Goal: Transaction & Acquisition: Purchase product/service

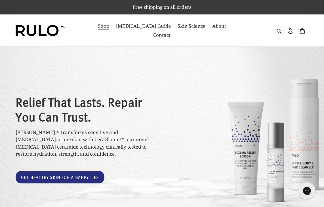
click at [109, 29] on link "Shop" at bounding box center [103, 26] width 17 height 9
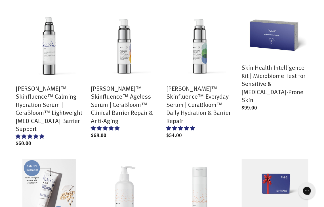
scroll to position [114, 0]
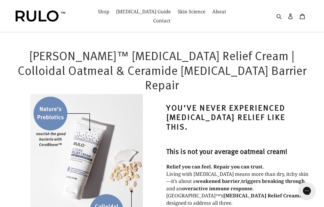
select select "most-helpful"
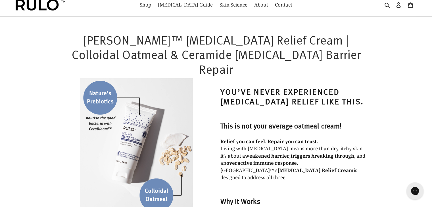
scroll to position [142, 0]
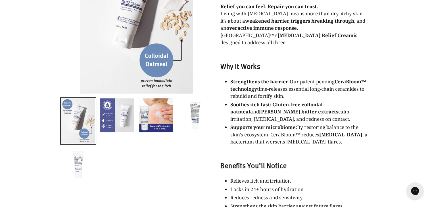
click at [107, 108] on img at bounding box center [117, 115] width 35 height 35
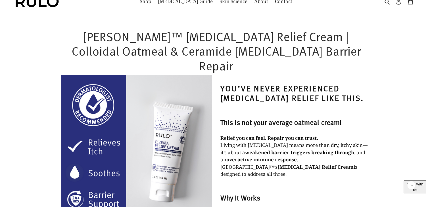
scroll to position [0, 0]
